Goal: Information Seeking & Learning: Learn about a topic

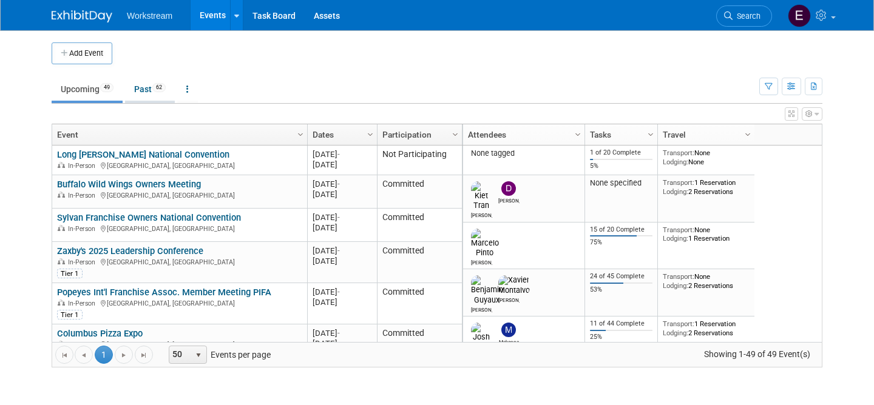
click at [144, 93] on link "Past 62" at bounding box center [150, 89] width 50 height 23
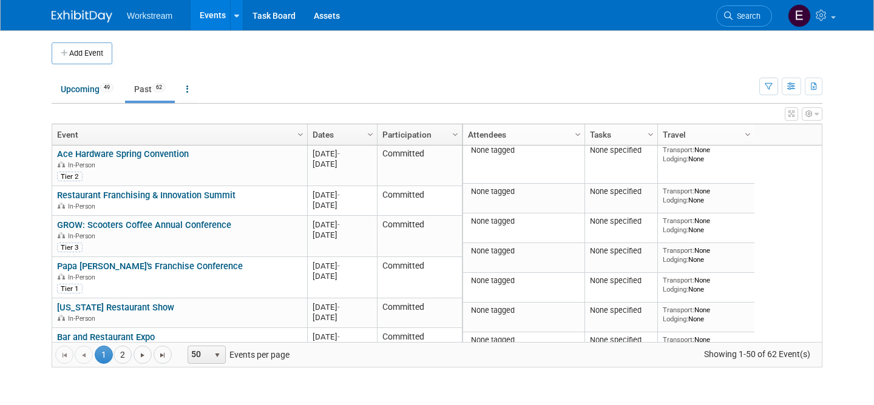
scroll to position [495, 0]
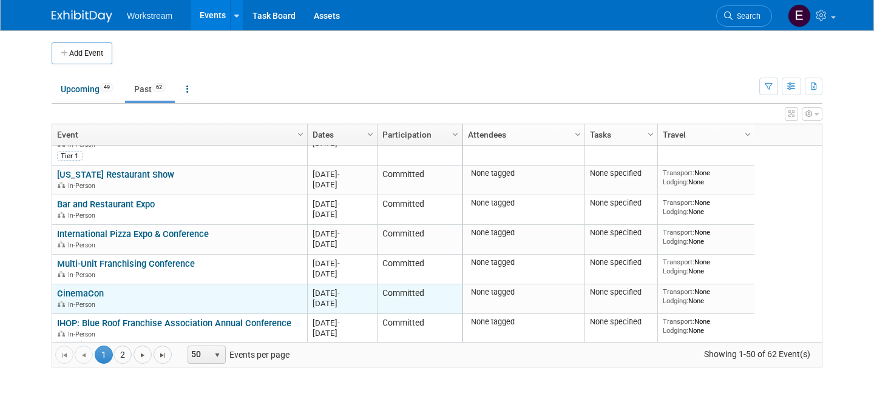
click at [97, 292] on link "CinemaCon" at bounding box center [80, 293] width 47 height 11
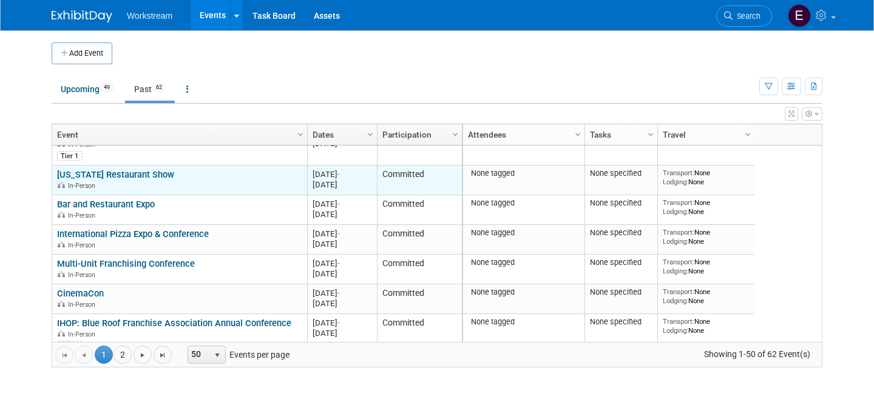
click at [133, 175] on link "[US_STATE] Restaurant Show" at bounding box center [115, 174] width 117 height 11
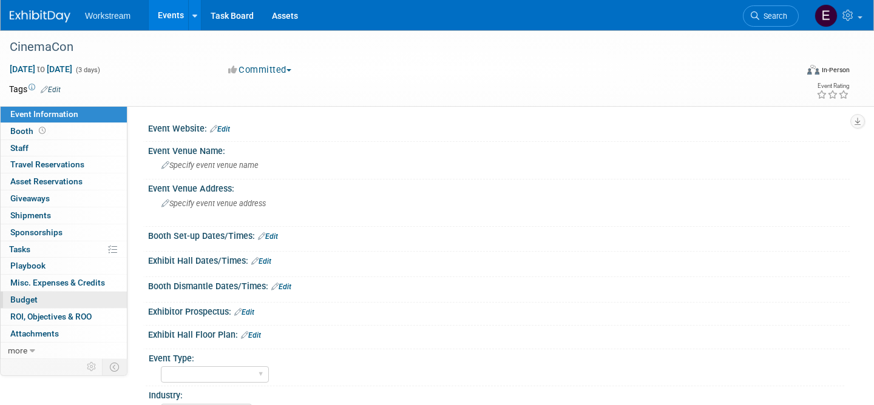
click at [56, 299] on link "Budget" at bounding box center [64, 300] width 126 height 16
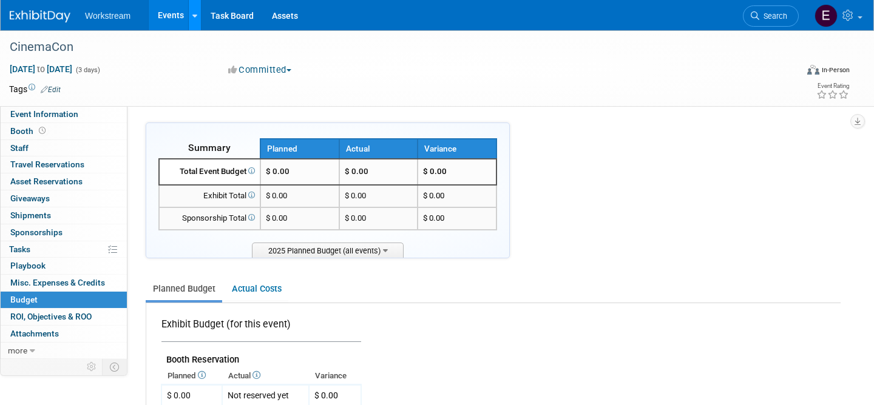
click at [196, 18] on link at bounding box center [194, 15] width 13 height 30
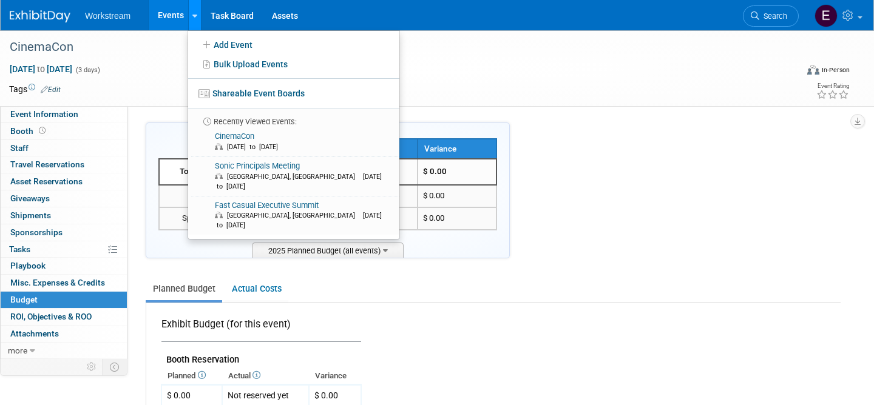
click at [196, 18] on link at bounding box center [194, 15] width 13 height 30
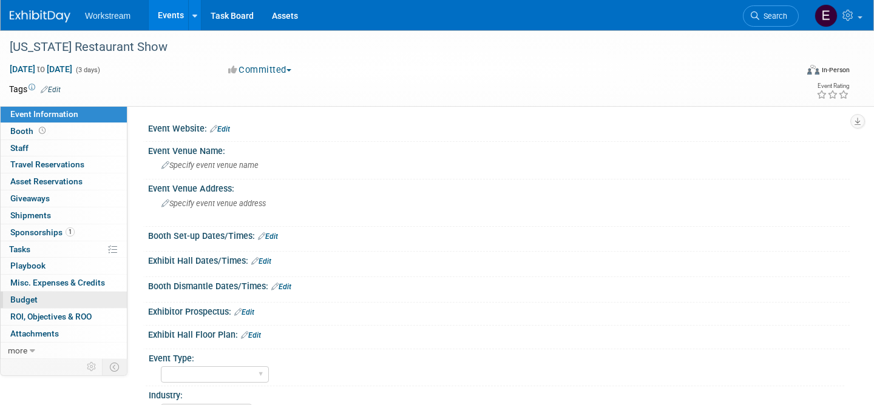
click at [47, 300] on link "Budget" at bounding box center [64, 300] width 126 height 16
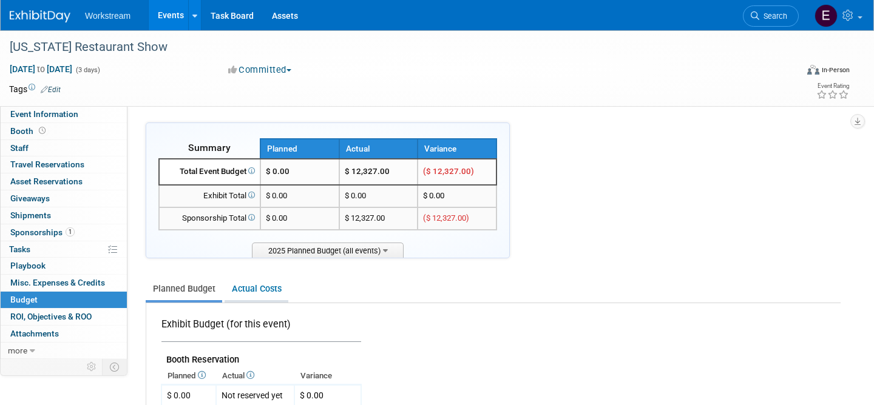
click at [262, 294] on link "Actual Costs" at bounding box center [257, 289] width 64 height 22
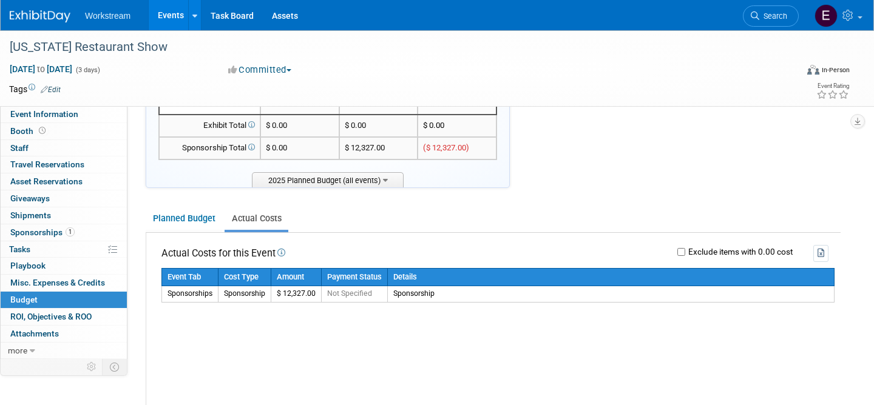
scroll to position [78, 0]
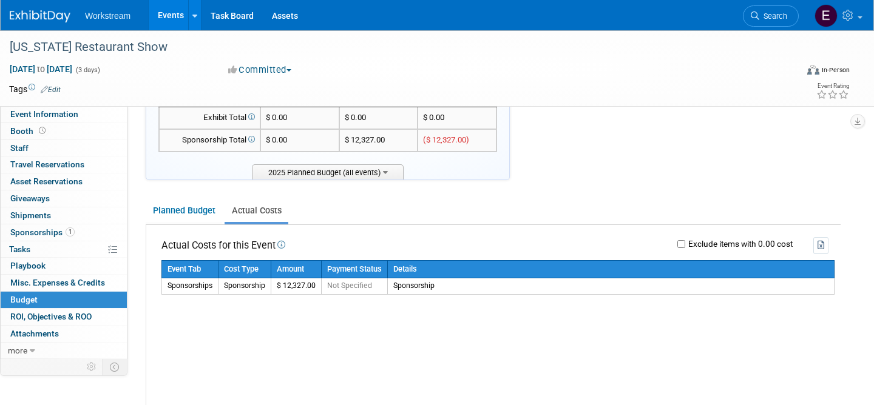
click at [167, 17] on link "Events" at bounding box center [171, 15] width 44 height 30
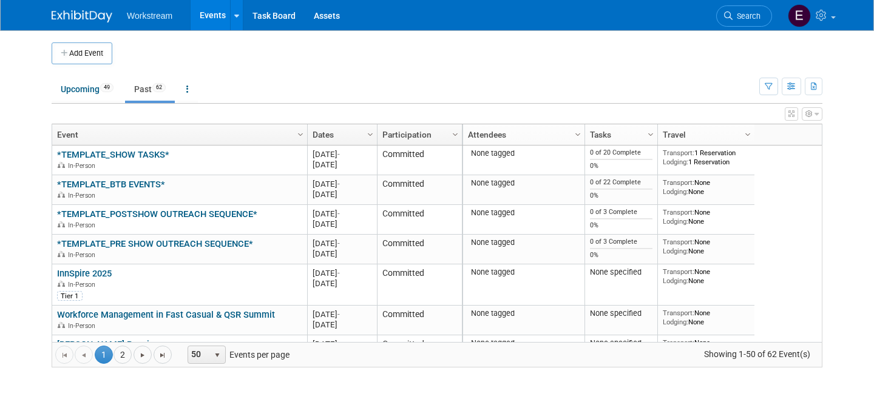
click at [326, 137] on link "Dates" at bounding box center [341, 134] width 56 height 21
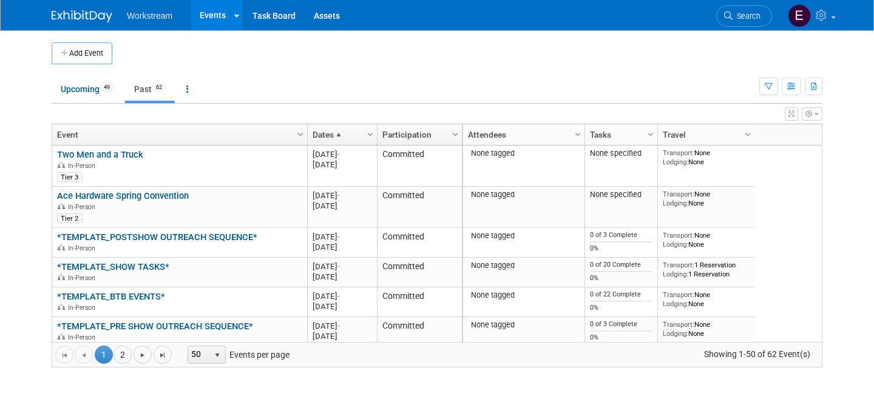
click at [326, 137] on link "Dates" at bounding box center [341, 134] width 56 height 21
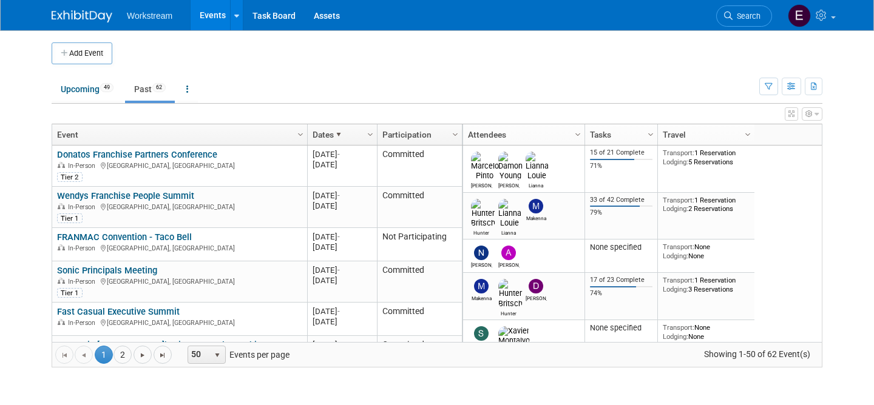
click at [329, 138] on link "Dates" at bounding box center [341, 134] width 56 height 21
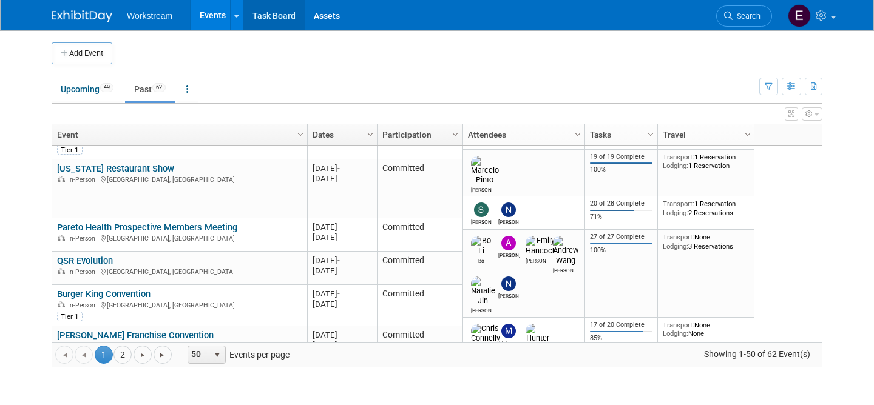
scroll to position [1682, 0]
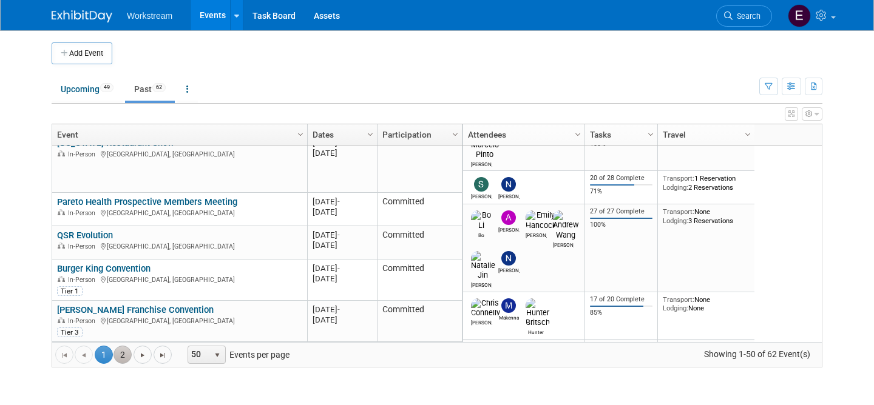
click at [123, 360] on link "2" at bounding box center [122, 355] width 18 height 18
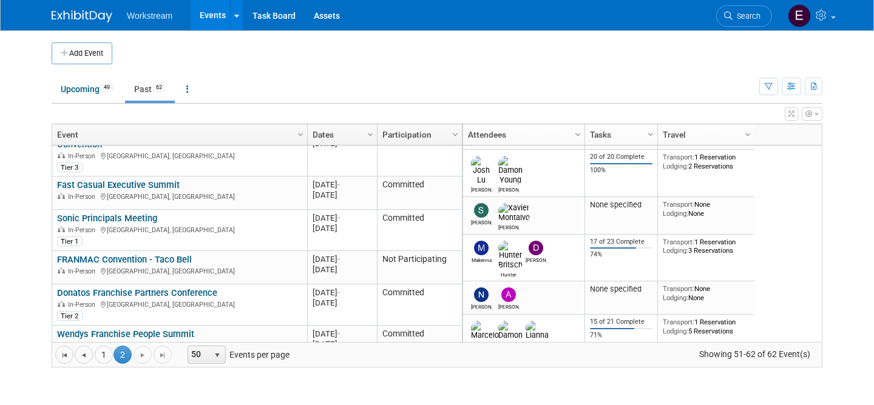
scroll to position [263, 0]
